Goal: Task Accomplishment & Management: Use online tool/utility

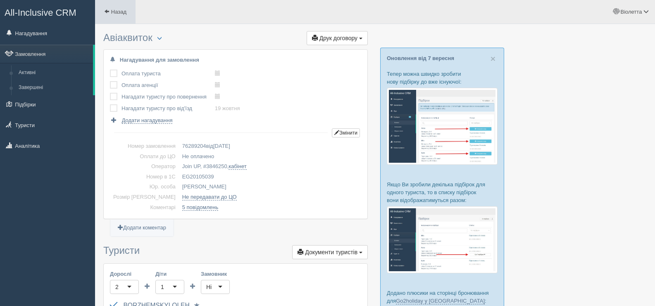
click at [105, 11] on span at bounding box center [106, 11] width 5 height 5
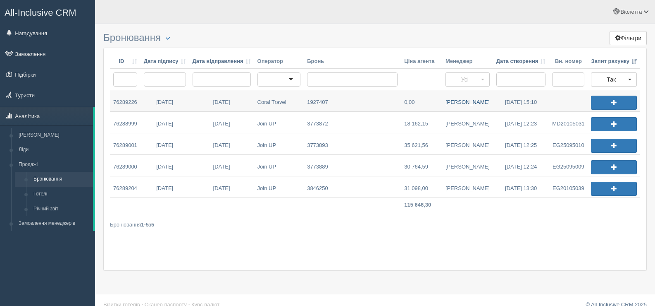
click at [476, 103] on link "Дмитро М." at bounding box center [467, 100] width 51 height 21
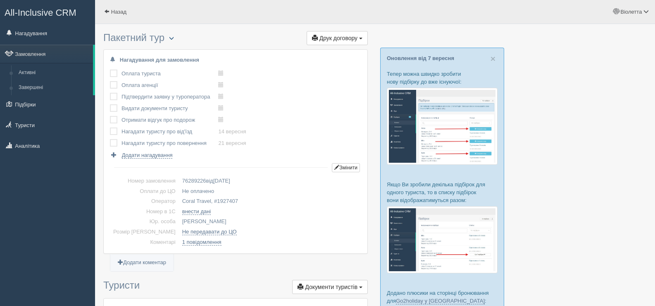
click at [174, 36] on span "button" at bounding box center [171, 38] width 5 height 5
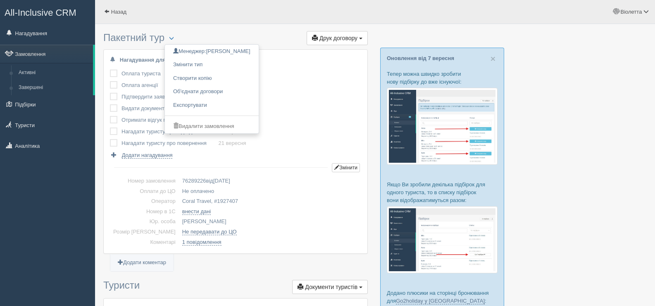
click at [293, 124] on div "Оплата туриста виконано! Оплата агенції виконано! Підтвердити заявку у туропера…" at bounding box center [235, 113] width 251 height 91
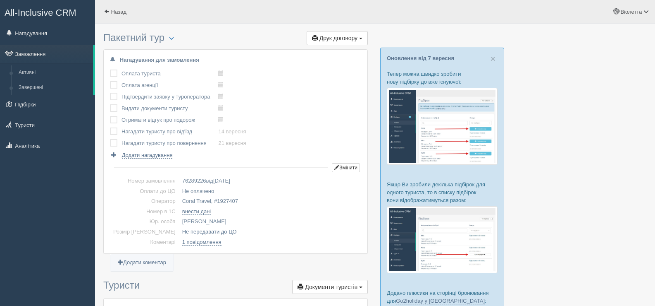
drag, startPoint x: 224, startPoint y: 200, endPoint x: 201, endPoint y: 200, distance: 23.2
click at [201, 200] on td "Coral Travel, # 1927407" at bounding box center [270, 201] width 182 height 10
click at [241, 201] on td "Coral Travel, # 1927407" at bounding box center [270, 201] width 182 height 10
click at [173, 38] on span "button" at bounding box center [171, 38] width 5 height 5
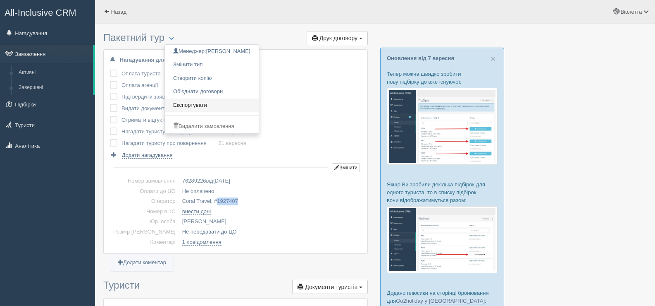
click at [195, 102] on link "Експортувати" at bounding box center [212, 105] width 94 height 14
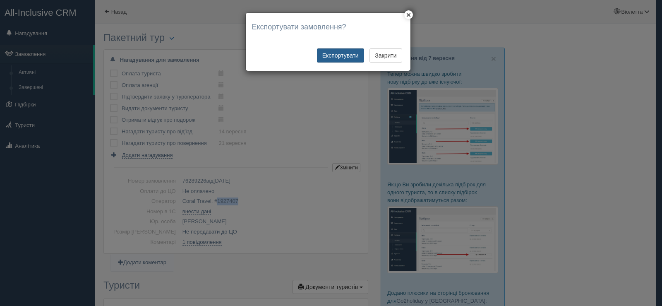
click at [334, 54] on button "Експортувати" at bounding box center [340, 55] width 47 height 14
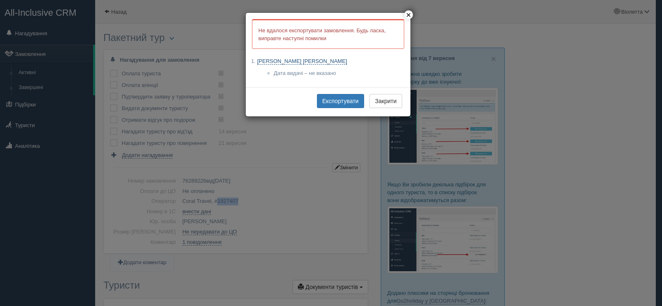
click at [315, 60] on link "[PERSON_NAME] [PERSON_NAME]" at bounding box center [302, 61] width 90 height 7
click at [410, 11] on button "×" at bounding box center [408, 14] width 9 height 9
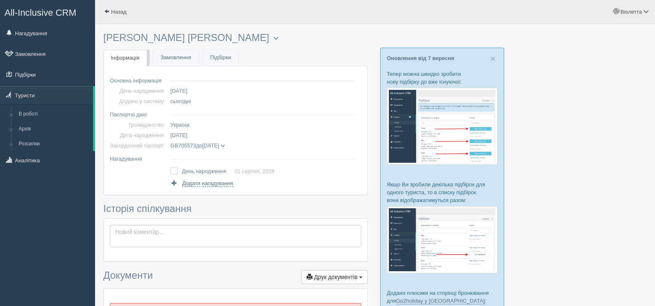
click at [225, 144] on span at bounding box center [223, 145] width 5 height 5
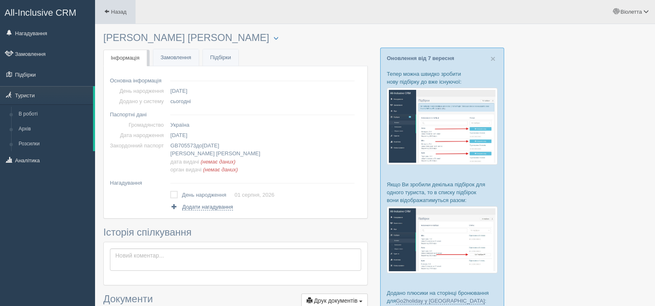
click at [108, 10] on span at bounding box center [106, 11] width 5 height 5
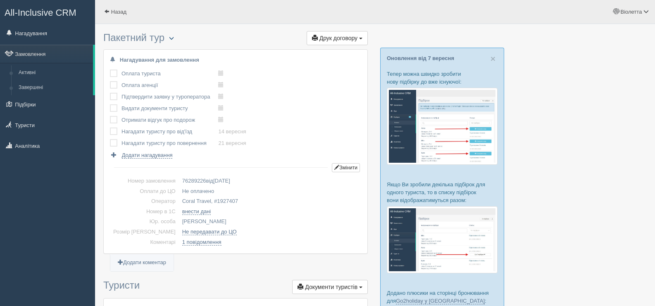
click at [174, 36] on span "button" at bounding box center [171, 38] width 5 height 5
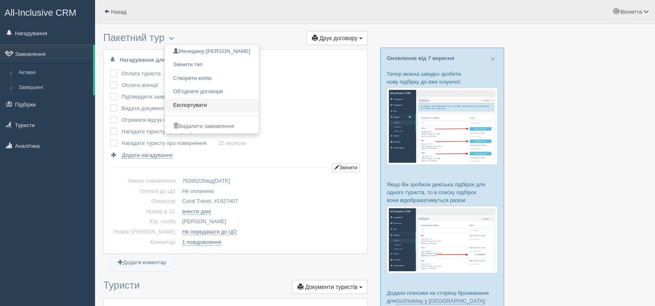
click at [200, 103] on link "Експортувати" at bounding box center [212, 105] width 94 height 14
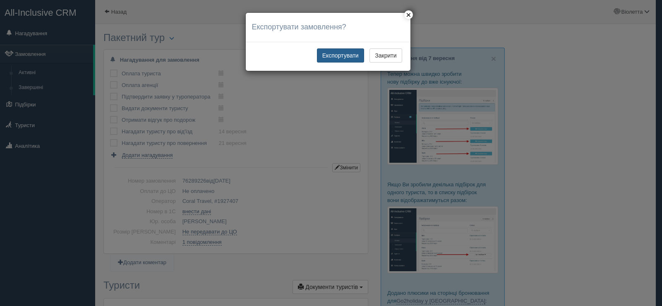
click at [342, 54] on button "Експортувати" at bounding box center [340, 55] width 47 height 14
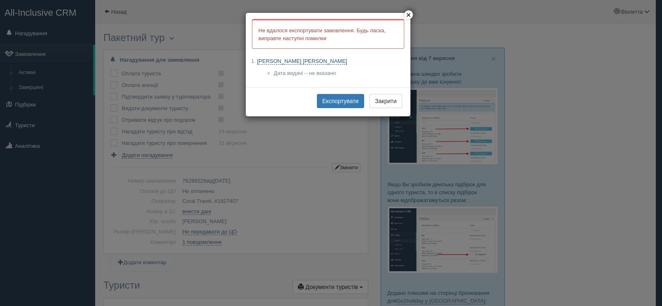
click at [313, 59] on link "GORDASHEVSKYI VLADYSLAV" at bounding box center [302, 61] width 90 height 7
click at [406, 12] on button "×" at bounding box center [408, 14] width 9 height 9
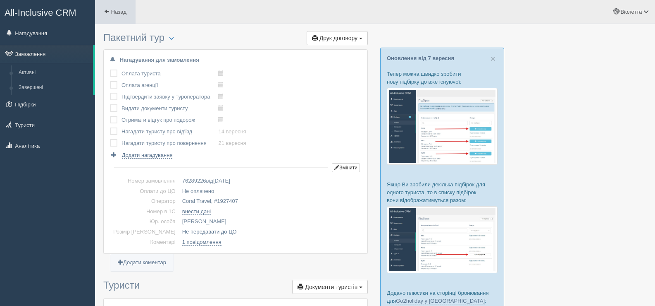
click at [108, 9] on span at bounding box center [106, 11] width 5 height 5
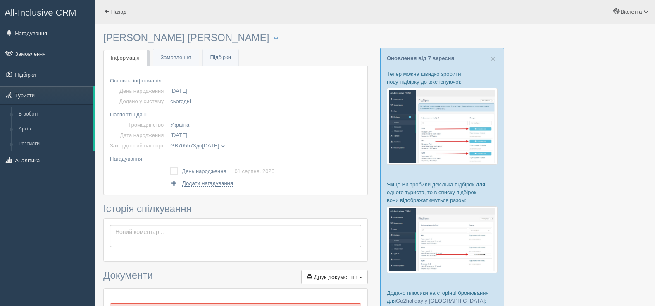
click at [225, 143] on span at bounding box center [223, 145] width 5 height 5
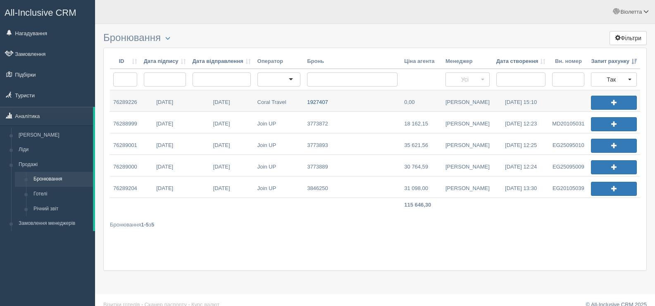
click at [328, 100] on link "1927407" at bounding box center [352, 100] width 97 height 21
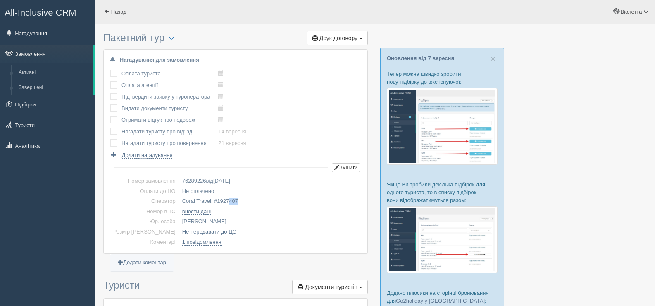
drag, startPoint x: 225, startPoint y: 198, endPoint x: 208, endPoint y: 199, distance: 16.6
click at [210, 199] on td "Coral Travel, # 1927407" at bounding box center [270, 201] width 182 height 10
copy span "1927407"
click at [106, 11] on span at bounding box center [106, 11] width 5 height 5
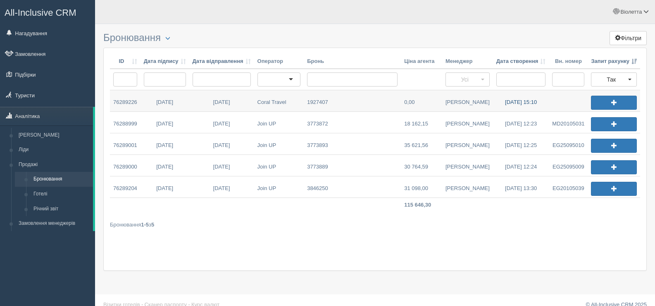
click at [512, 98] on link "[DATE] 15:10" at bounding box center [521, 100] width 56 height 21
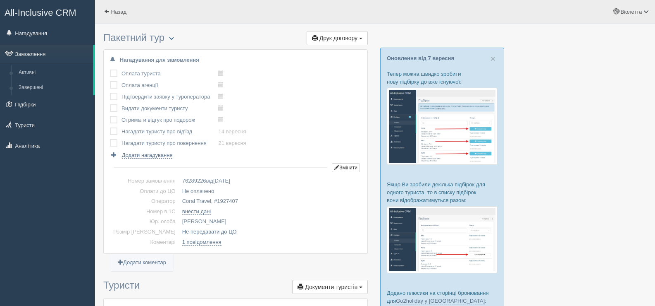
click at [173, 39] on span "button" at bounding box center [171, 38] width 5 height 5
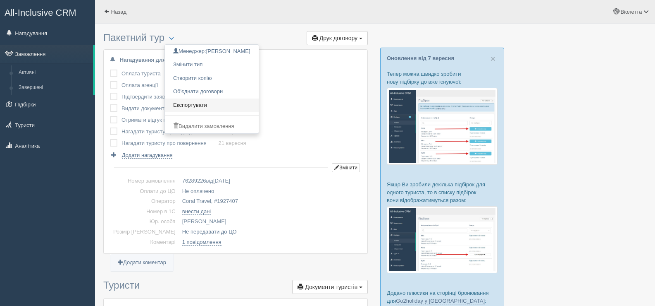
click at [201, 104] on link "Експортувати" at bounding box center [212, 105] width 94 height 14
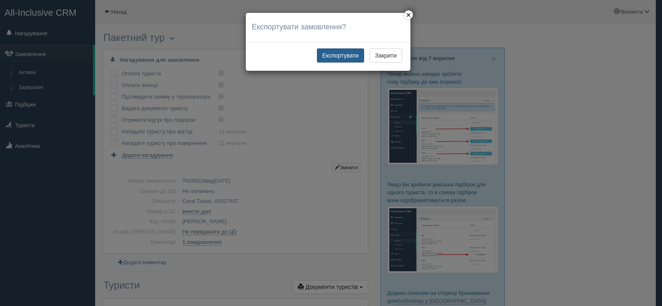
click at [343, 52] on button "Експортувати" at bounding box center [340, 55] width 47 height 14
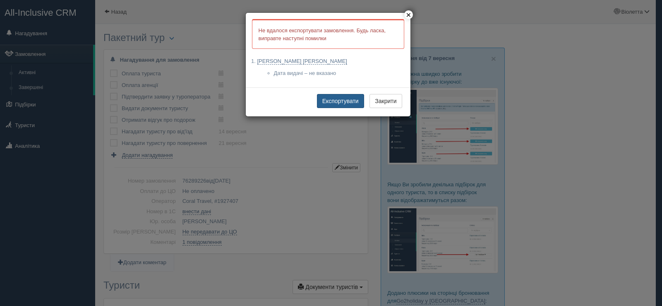
click at [328, 96] on button "Експортувати" at bounding box center [340, 101] width 47 height 14
click at [308, 60] on link "[PERSON_NAME] [PERSON_NAME]" at bounding box center [302, 61] width 90 height 7
click at [410, 14] on button "×" at bounding box center [408, 14] width 9 height 9
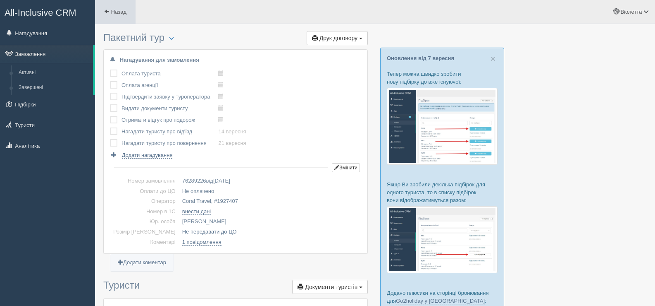
click at [105, 11] on span at bounding box center [106, 11] width 5 height 5
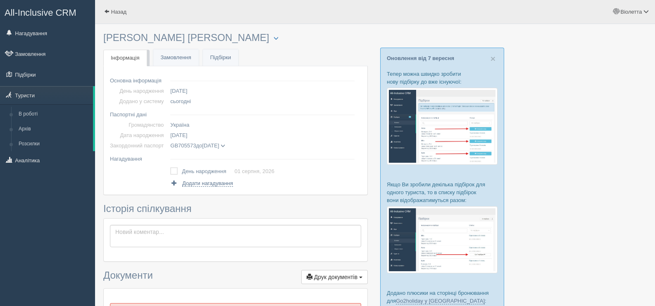
click at [225, 143] on span at bounding box center [223, 145] width 5 height 5
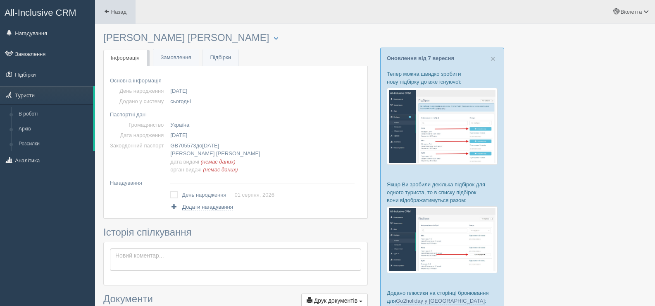
click at [104, 10] on span at bounding box center [106, 11] width 5 height 5
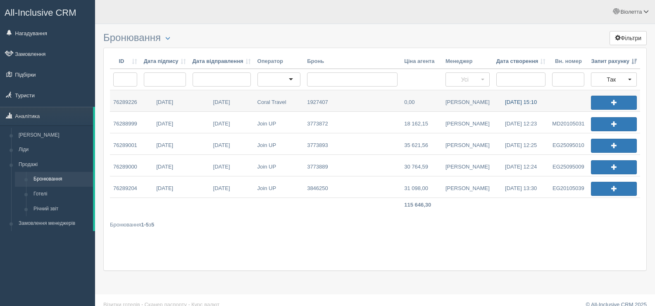
click at [515, 100] on link "[DATE] 15:10" at bounding box center [521, 100] width 56 height 21
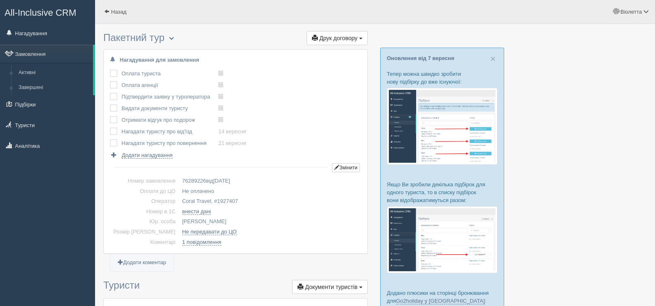
click at [174, 37] on span "button" at bounding box center [171, 38] width 5 height 5
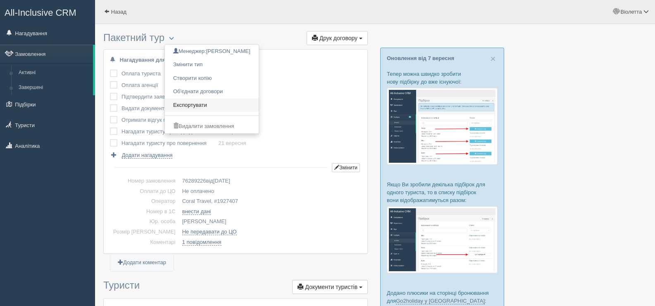
click at [209, 105] on link "Експортувати" at bounding box center [212, 105] width 94 height 14
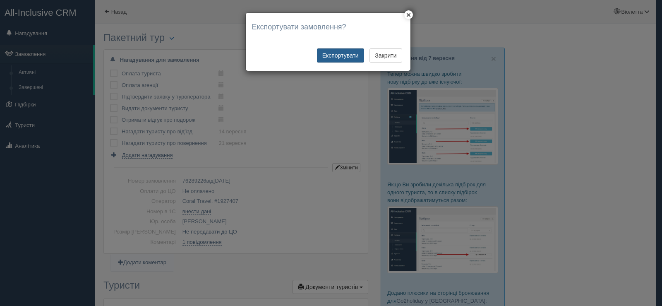
click at [339, 52] on button "Експортувати" at bounding box center [340, 55] width 47 height 14
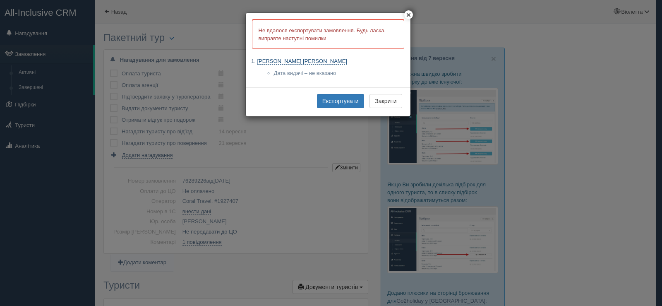
click at [303, 60] on link "GORDASHEVSKYI VLADYSLAV" at bounding box center [302, 61] width 90 height 7
click at [412, 13] on button "×" at bounding box center [408, 14] width 9 height 9
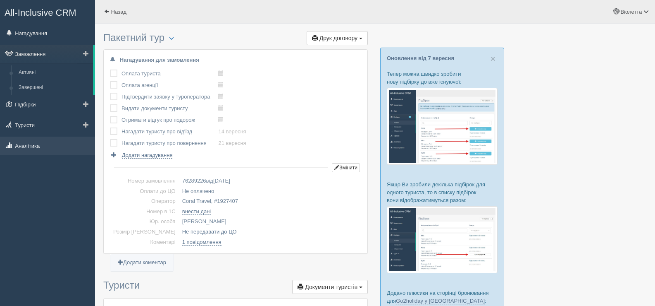
click at [26, 144] on link "Аналітика" at bounding box center [47, 145] width 95 height 18
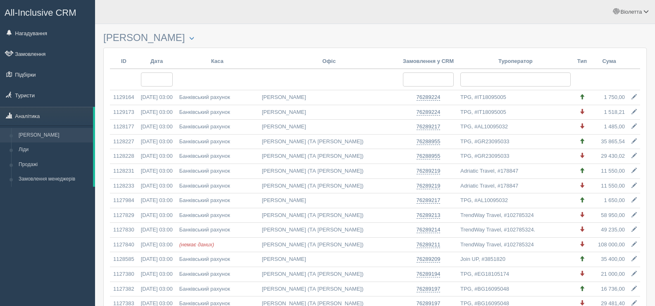
select select
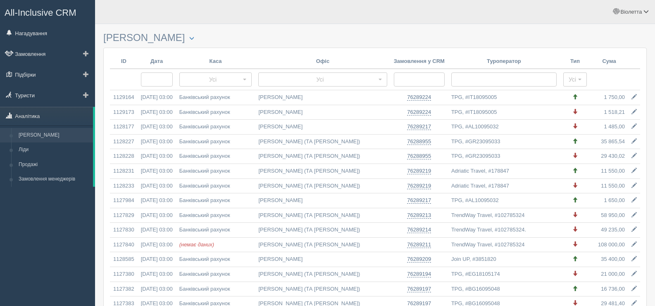
click at [40, 139] on link "[PERSON_NAME]" at bounding box center [54, 135] width 78 height 15
click at [39, 164] on link "Продажі" at bounding box center [54, 164] width 78 height 15
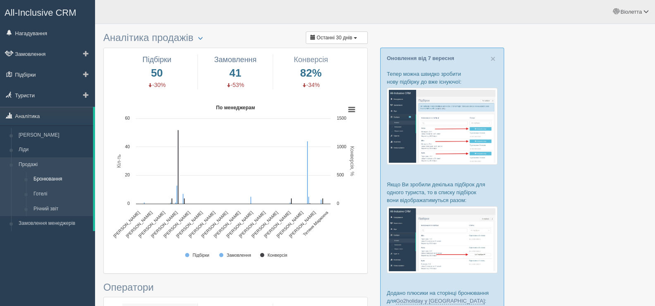
click at [46, 181] on link "Бронювання" at bounding box center [61, 179] width 63 height 15
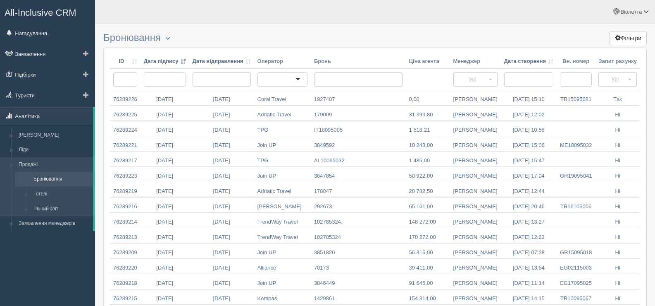
click at [60, 177] on link "Бронювання" at bounding box center [61, 179] width 63 height 15
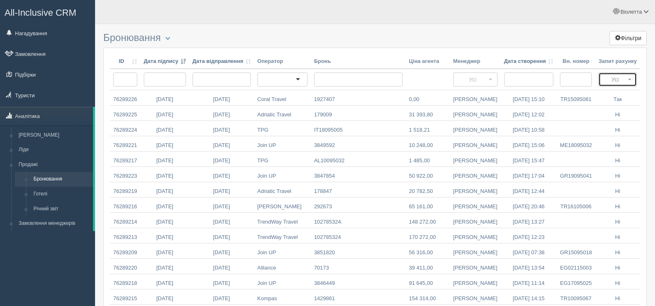
click at [622, 81] on span "Усі" at bounding box center [615, 79] width 22 height 8
click at [619, 110] on link "Так" at bounding box center [618, 108] width 38 height 14
select select "true"
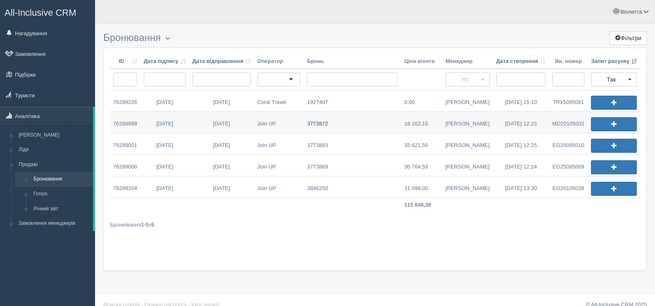
click at [307, 125] on link "3773872" at bounding box center [352, 122] width 97 height 21
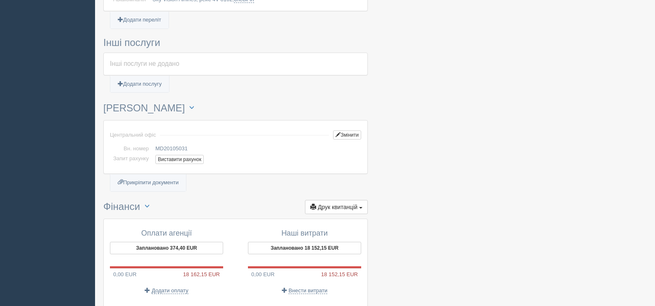
scroll to position [496, 0]
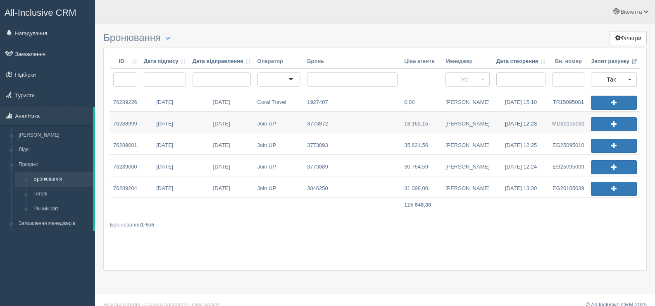
click at [524, 121] on link "[DATE] 12:23" at bounding box center [521, 122] width 56 height 21
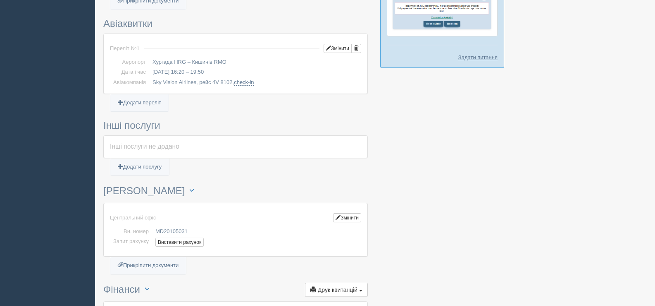
scroll to position [413, 0]
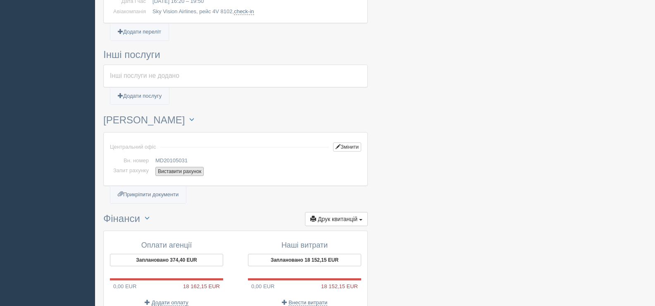
click at [186, 172] on button "Виставити рахунок" at bounding box center [179, 171] width 48 height 9
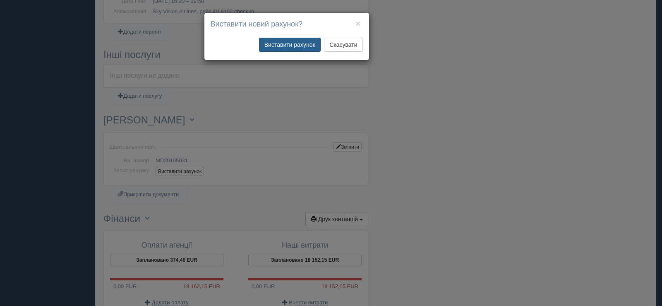
click at [296, 46] on button "Виставити рахунок" at bounding box center [290, 45] width 62 height 14
click at [296, 47] on button "Виставити рахунок" at bounding box center [290, 45] width 62 height 14
click at [358, 24] on button "×" at bounding box center [357, 23] width 5 height 9
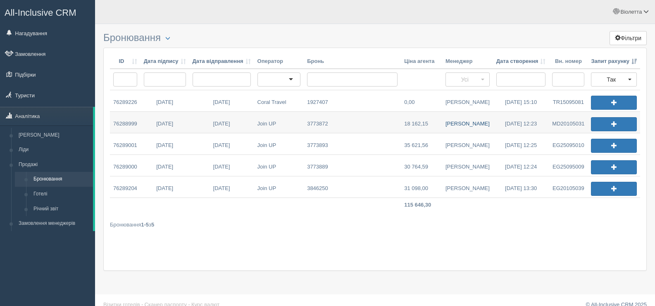
click at [474, 120] on link "[PERSON_NAME]" at bounding box center [467, 122] width 51 height 21
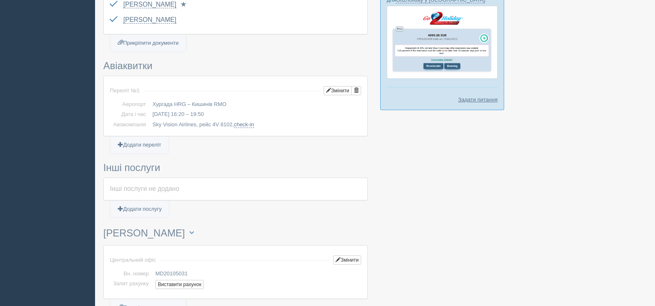
scroll to position [496, 0]
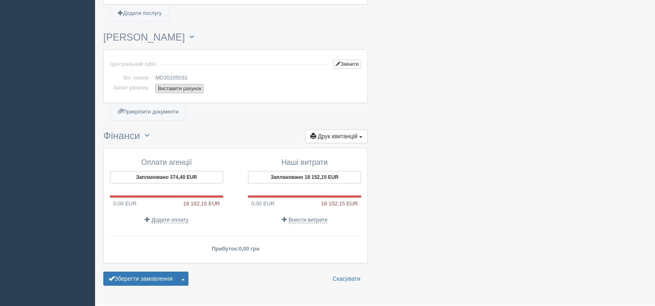
click at [175, 88] on button "Виставити рахунок" at bounding box center [179, 88] width 48 height 9
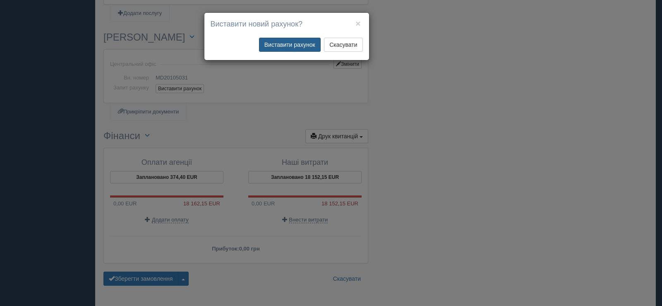
click at [280, 41] on button "Виставити рахунок" at bounding box center [290, 45] width 62 height 14
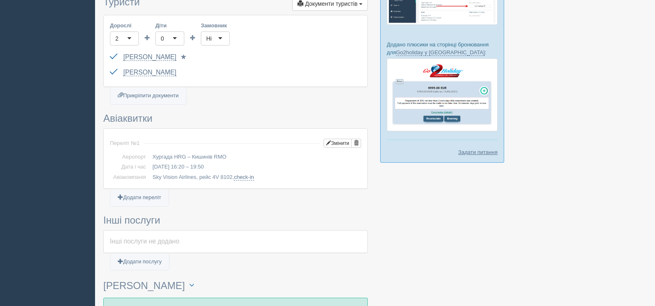
scroll to position [0, 0]
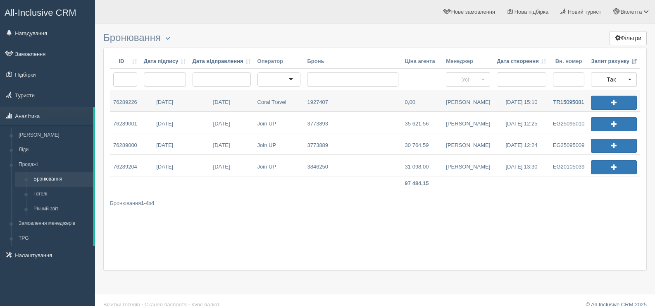
click at [567, 101] on link "TR15095081" at bounding box center [569, 100] width 38 height 21
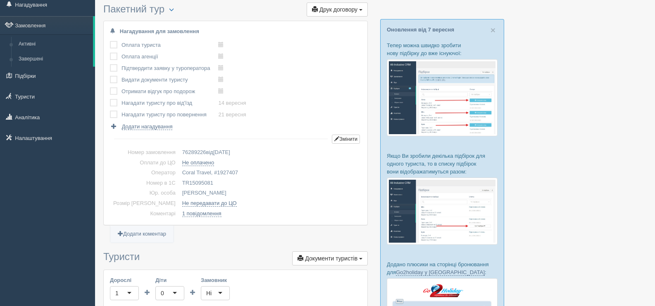
scroll to position [41, 0]
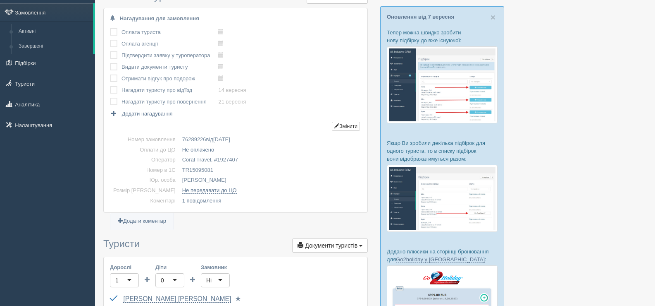
drag, startPoint x: 200, startPoint y: 169, endPoint x: 166, endPoint y: 170, distance: 33.9
click at [179, 170] on td "TR15095081" at bounding box center [270, 170] width 182 height 10
copy td "TR15095081"
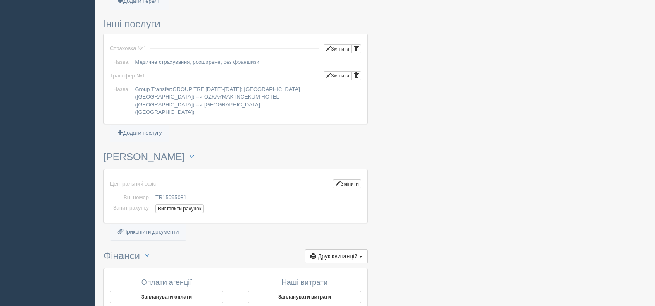
scroll to position [703, 0]
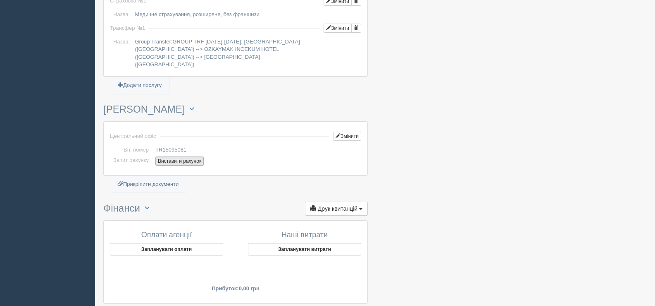
click at [182, 156] on button "Виставити рахунок" at bounding box center [179, 160] width 48 height 9
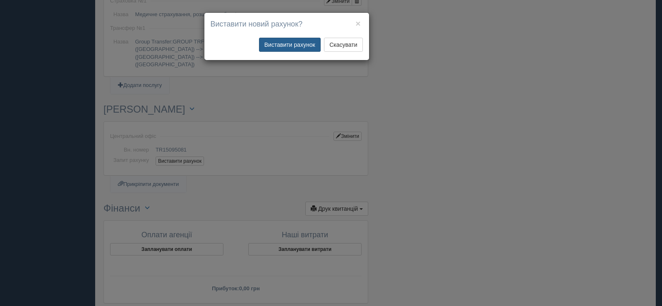
click at [296, 43] on button "Виставити рахунок" at bounding box center [290, 45] width 62 height 14
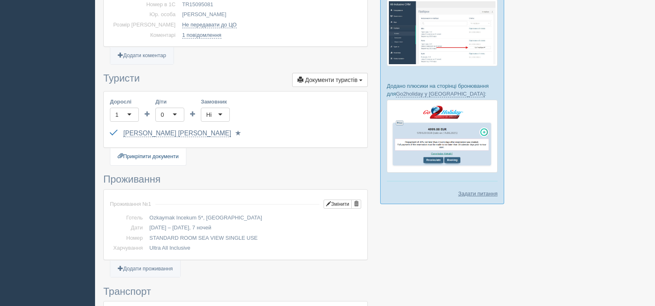
scroll to position [0, 0]
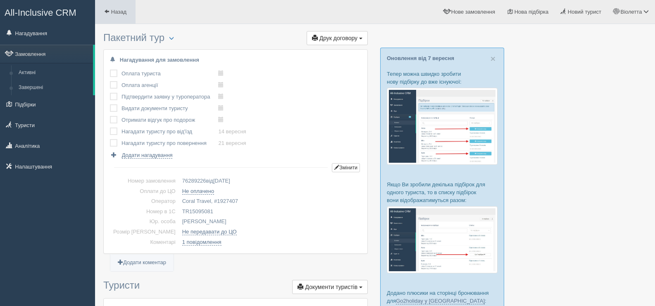
click at [106, 9] on span at bounding box center [106, 11] width 5 height 5
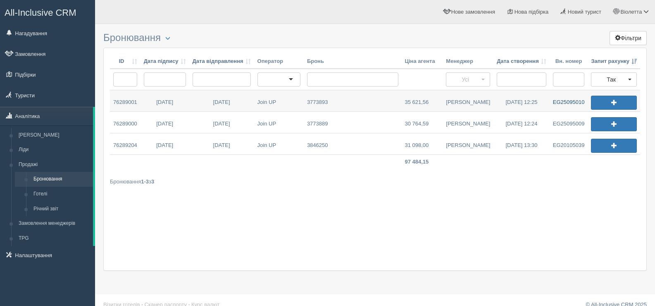
click at [564, 102] on link "EG25095010" at bounding box center [569, 100] width 38 height 21
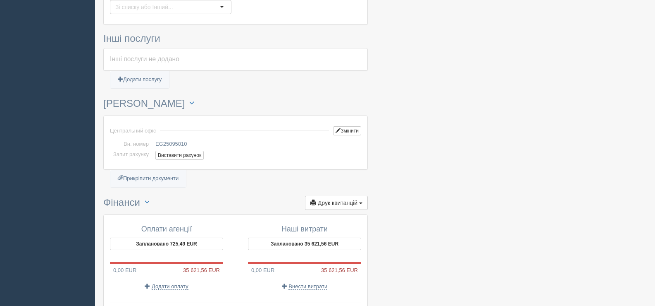
scroll to position [645, 0]
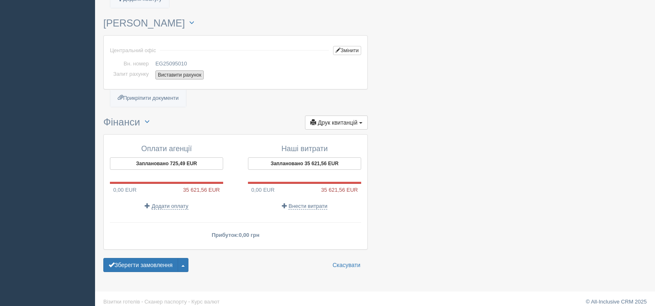
click at [185, 70] on button "Виставити рахунок" at bounding box center [179, 74] width 48 height 9
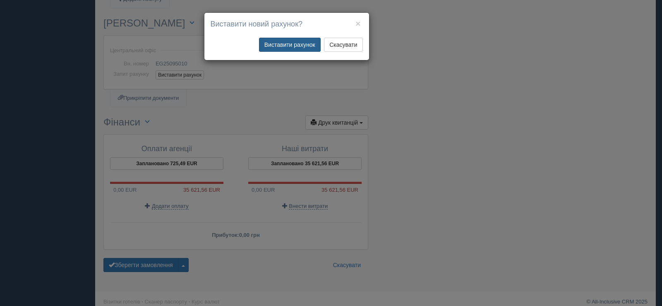
click at [282, 42] on button "Виставити рахунок" at bounding box center [290, 45] width 62 height 14
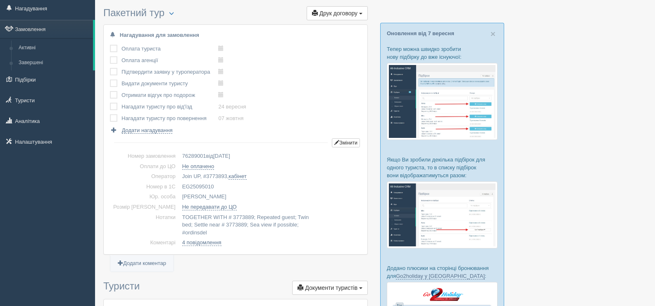
scroll to position [0, 0]
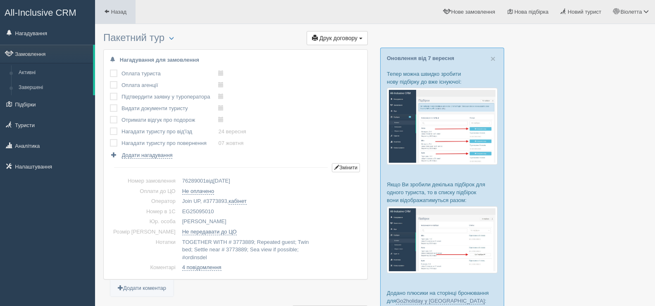
click at [107, 9] on span at bounding box center [106, 11] width 5 height 5
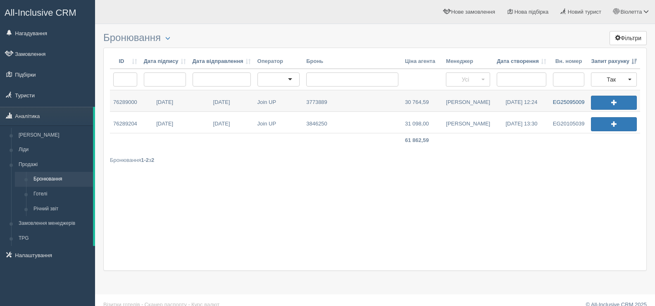
click at [567, 101] on link "EG25095009" at bounding box center [569, 100] width 38 height 21
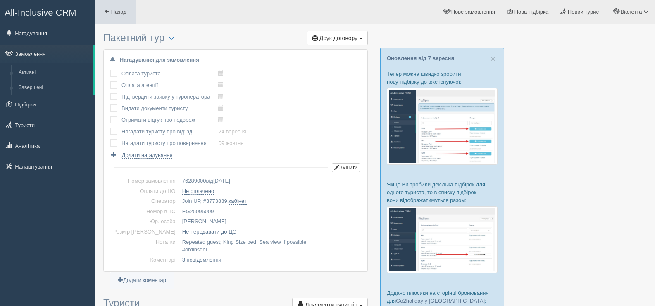
click at [111, 10] on span "Назад" at bounding box center [118, 12] width 15 height 6
